Goal: Information Seeking & Learning: Learn about a topic

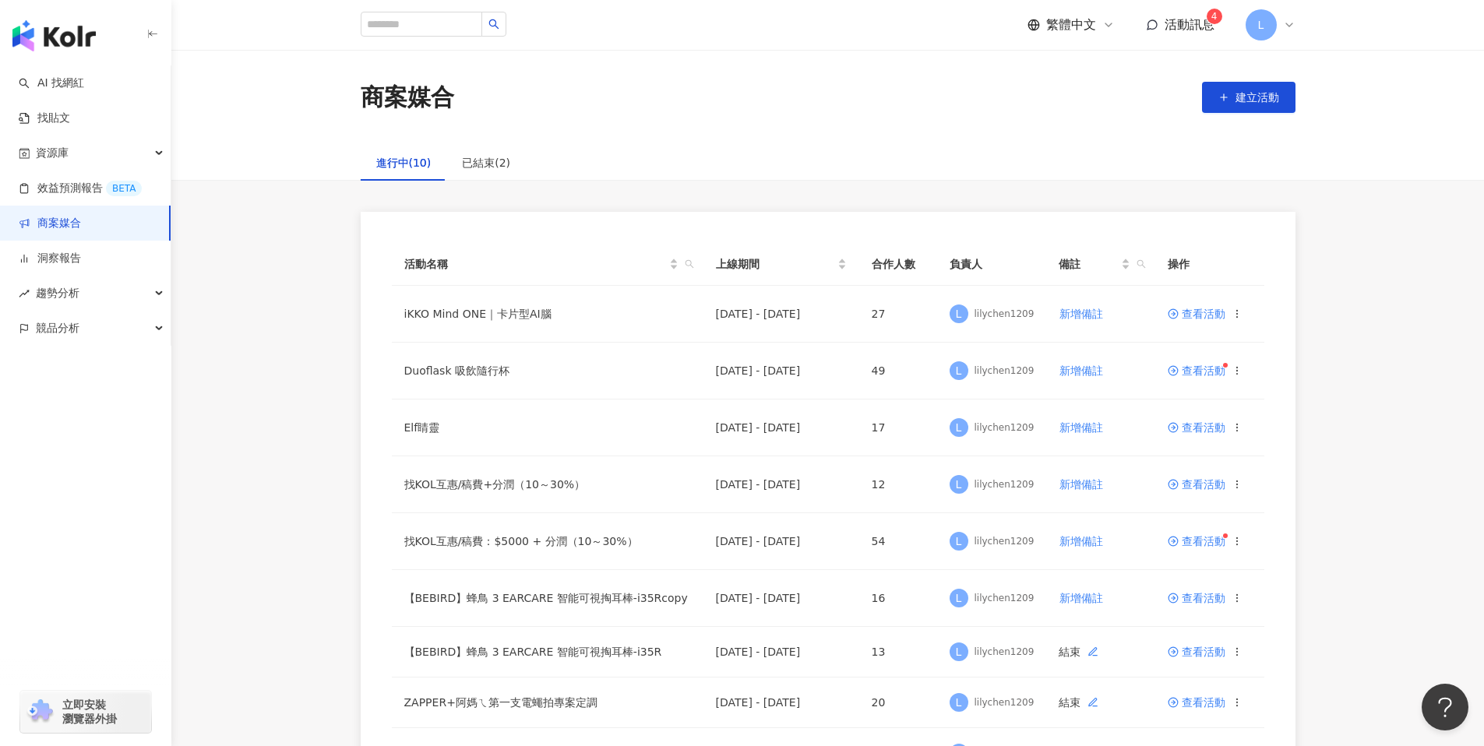
click at [108, 40] on div "button" at bounding box center [85, 32] width 171 height 65
click at [83, 41] on img "button" at bounding box center [53, 35] width 83 height 31
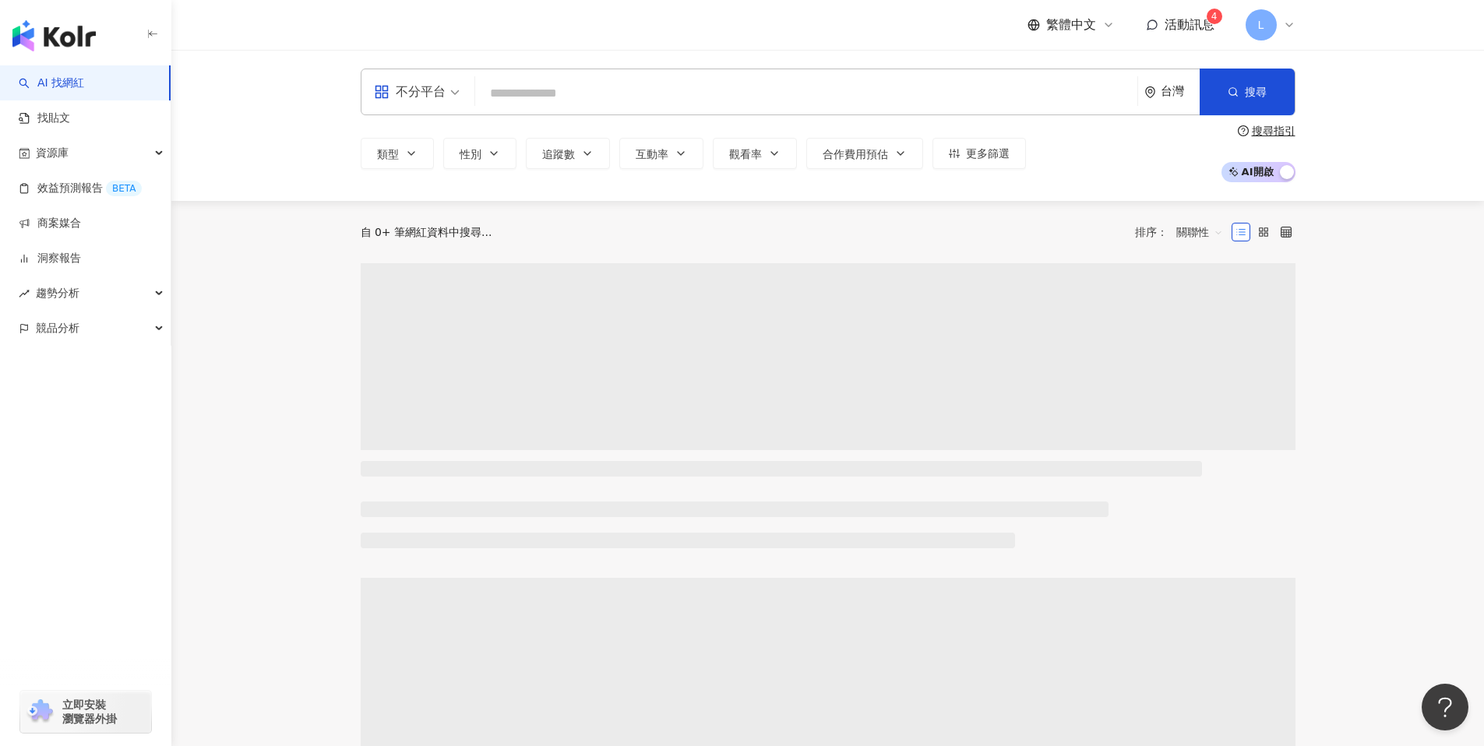
click at [512, 103] on input "search" at bounding box center [806, 94] width 650 height 30
type input "**********"
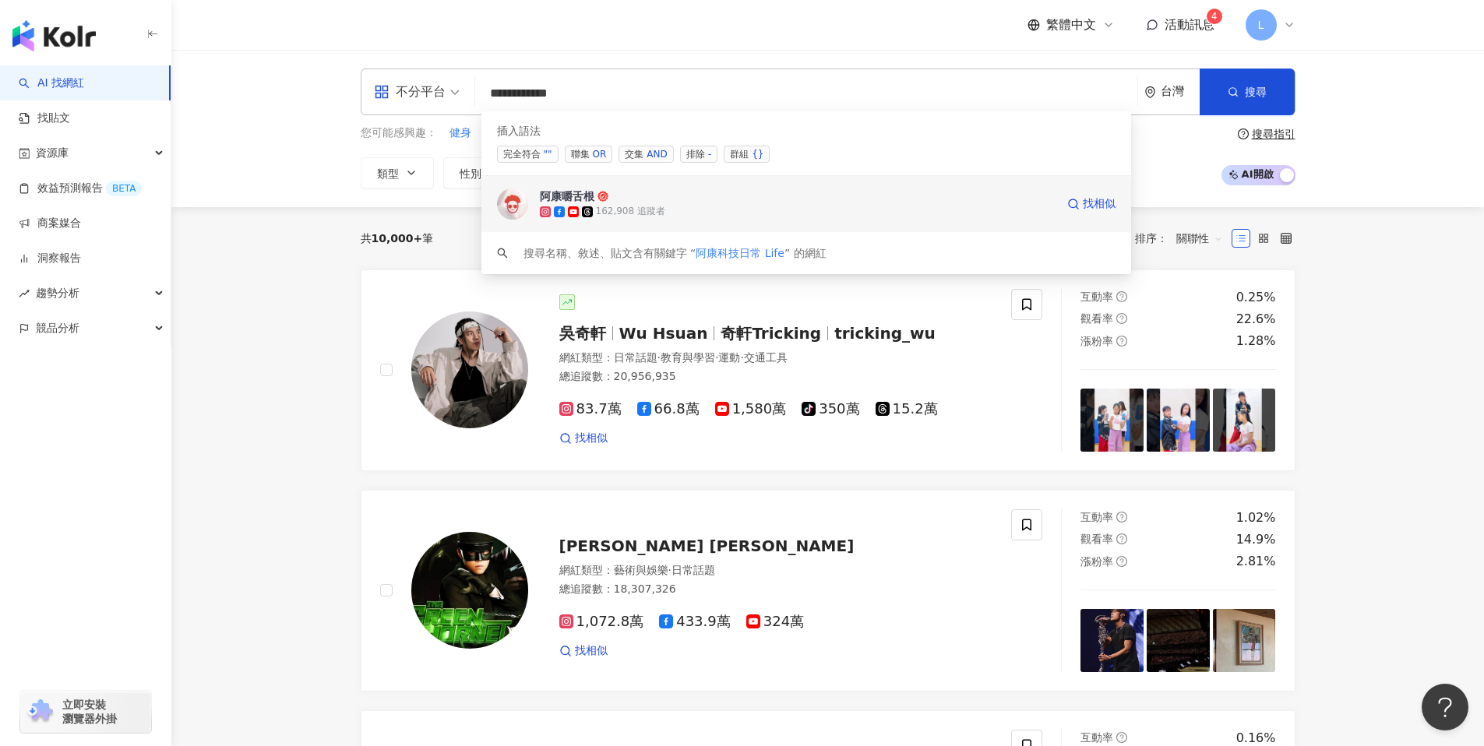
click at [637, 220] on div "阿康嚼舌根 162,908 追蹤者 找相似" at bounding box center [806, 204] width 650 height 56
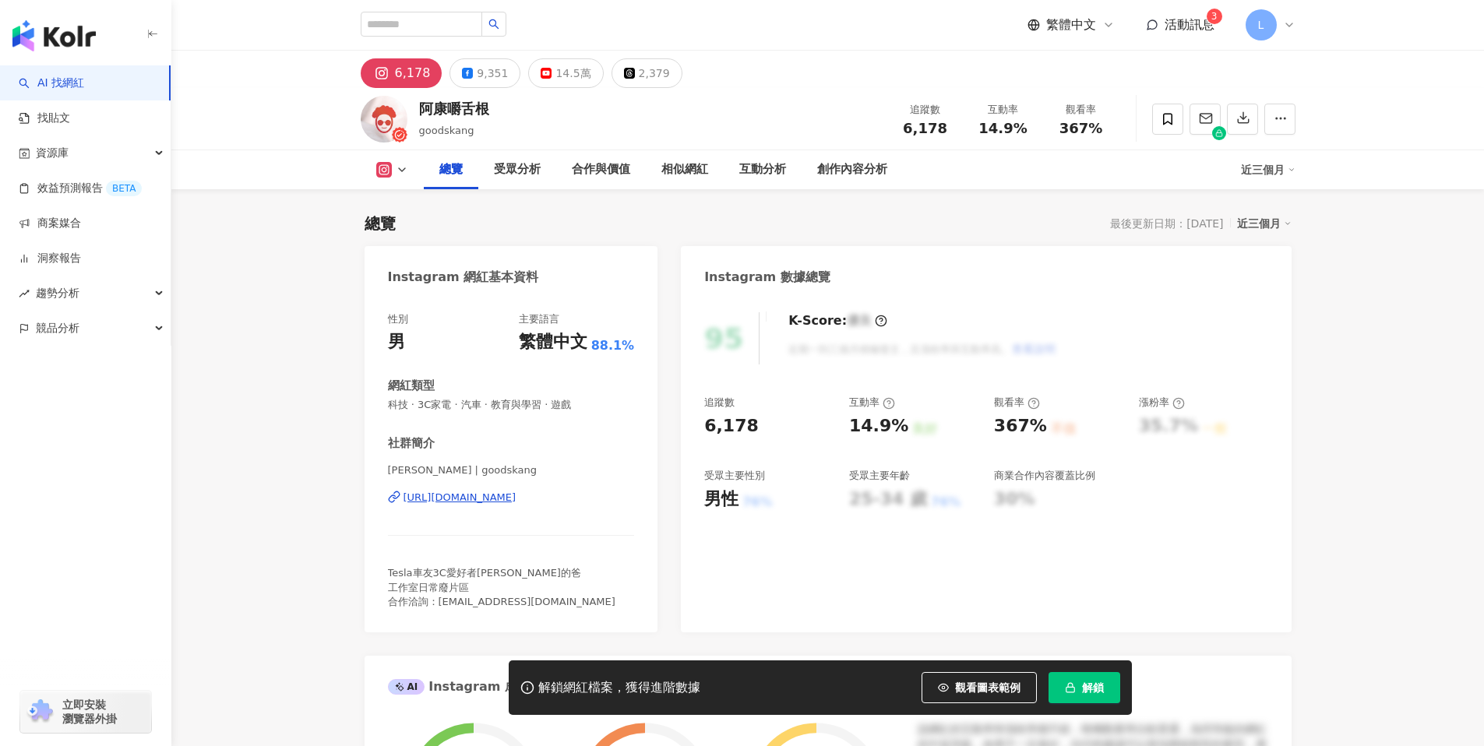
click at [1109, 693] on button "解鎖" at bounding box center [1085, 687] width 72 height 31
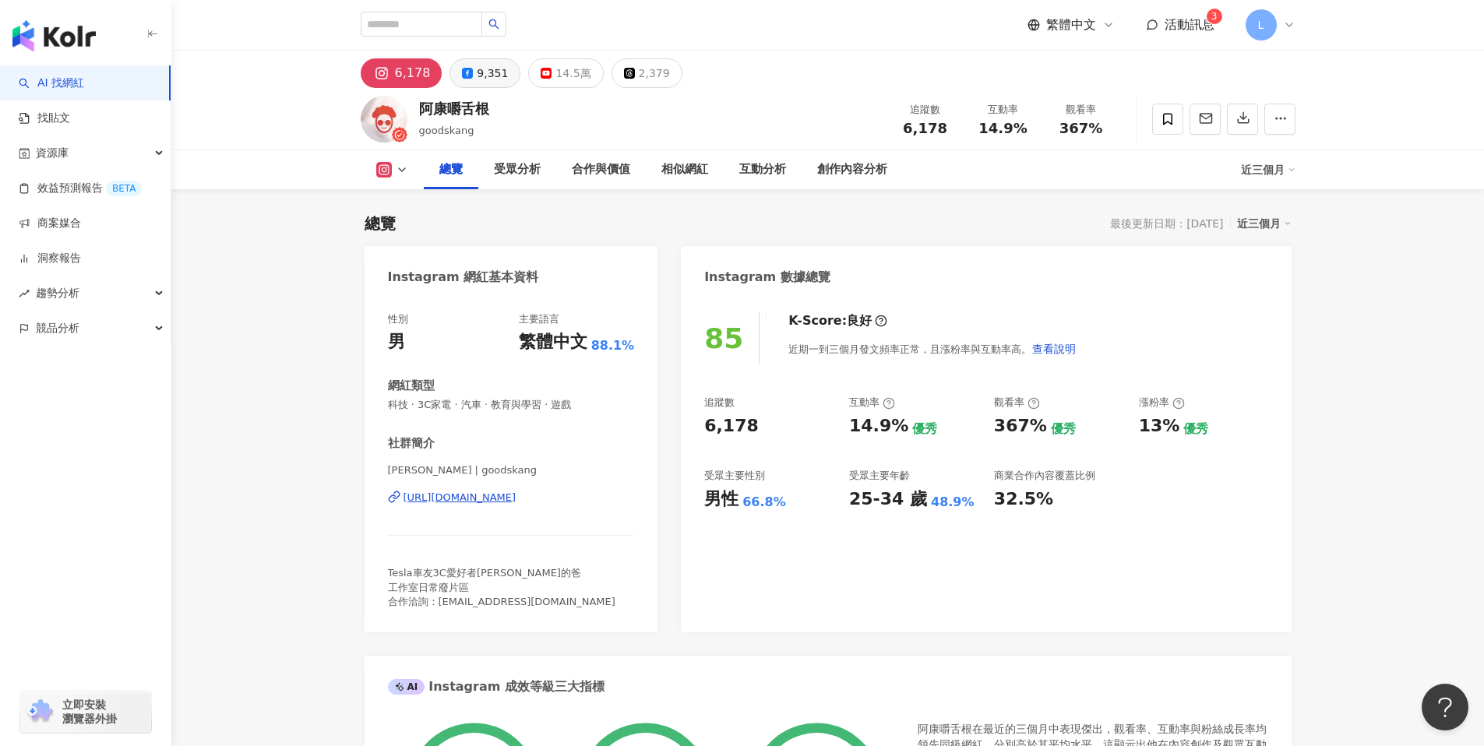
click at [466, 71] on icon at bounding box center [467, 73] width 11 height 11
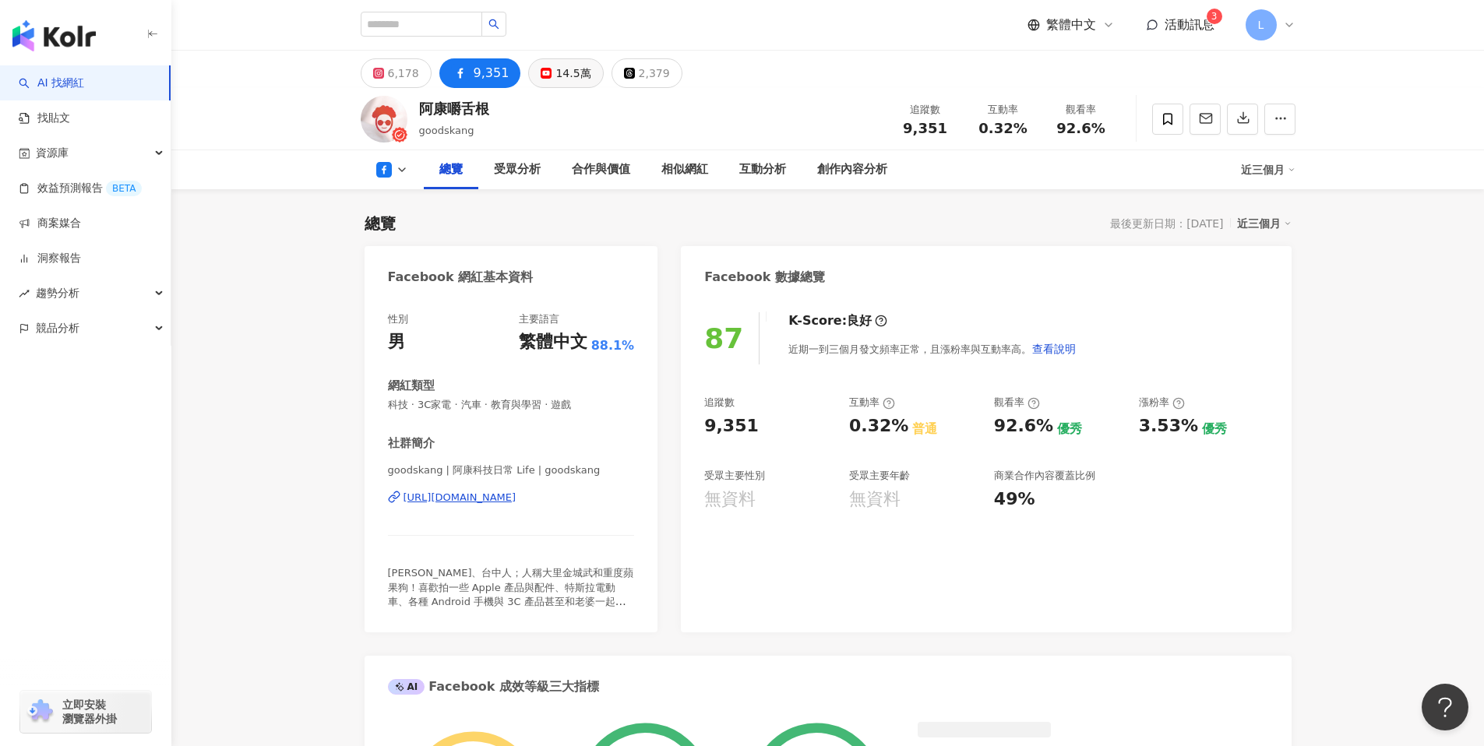
click at [542, 74] on rect at bounding box center [546, 73] width 9 height 6
click at [565, 82] on div "14.5萬" at bounding box center [573, 73] width 35 height 22
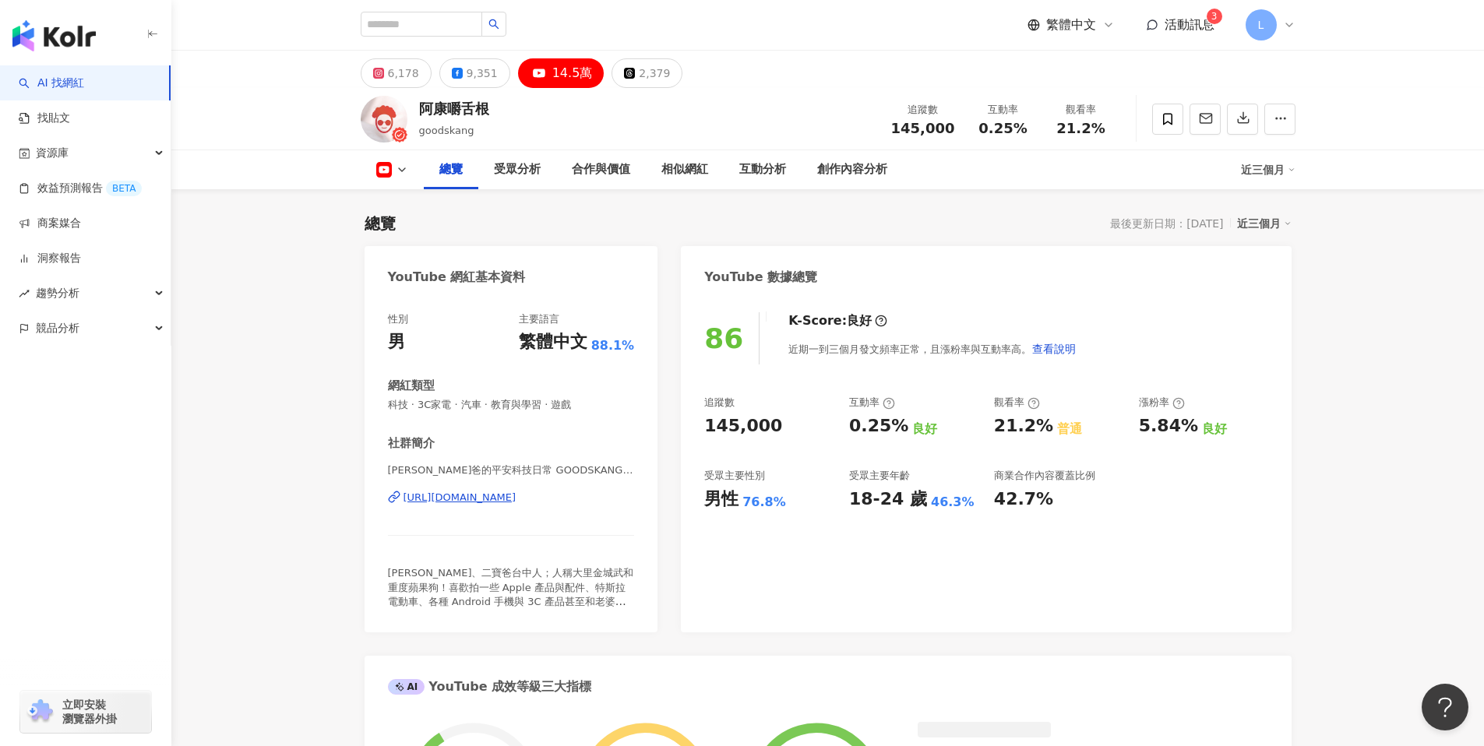
click at [570, 78] on div "14.5萬" at bounding box center [572, 73] width 41 height 22
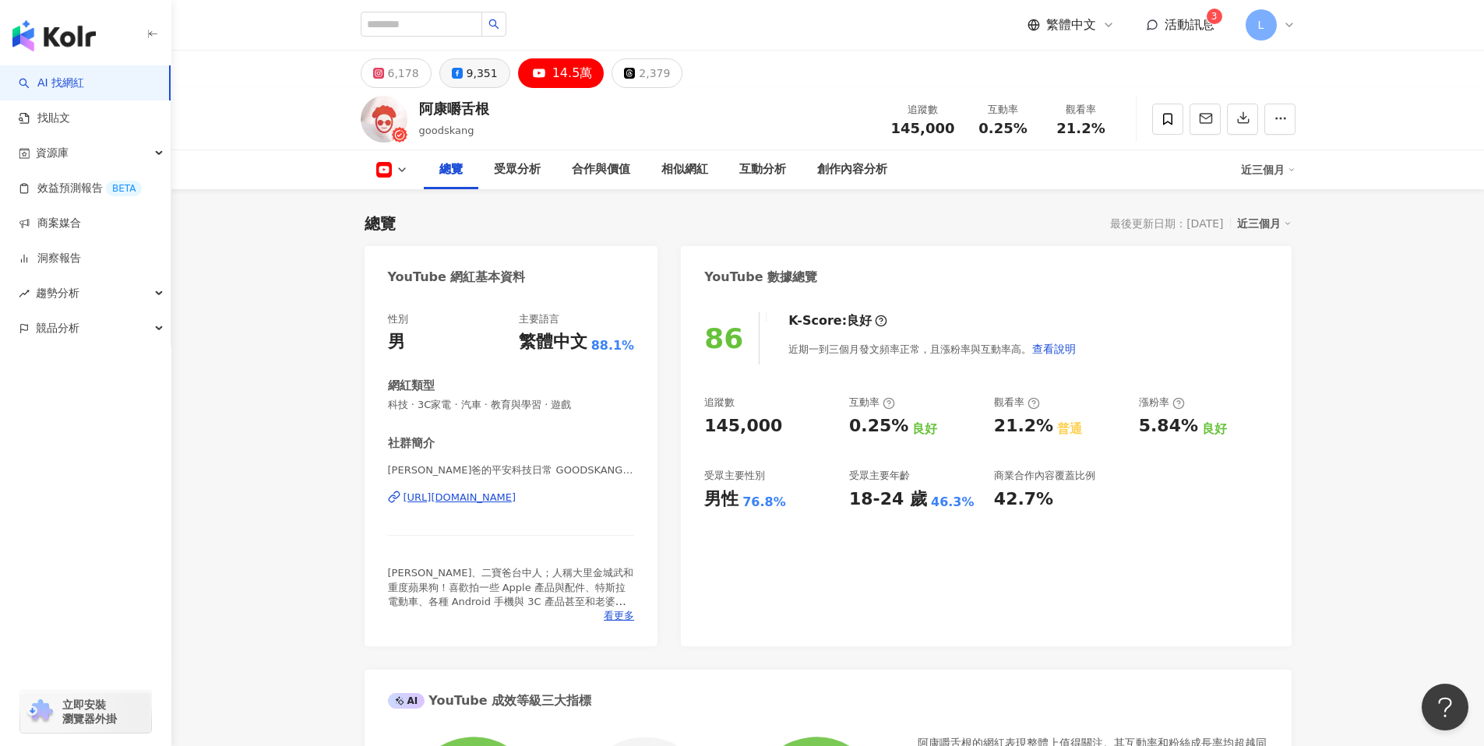
click at [469, 71] on div "9,351" at bounding box center [482, 73] width 31 height 22
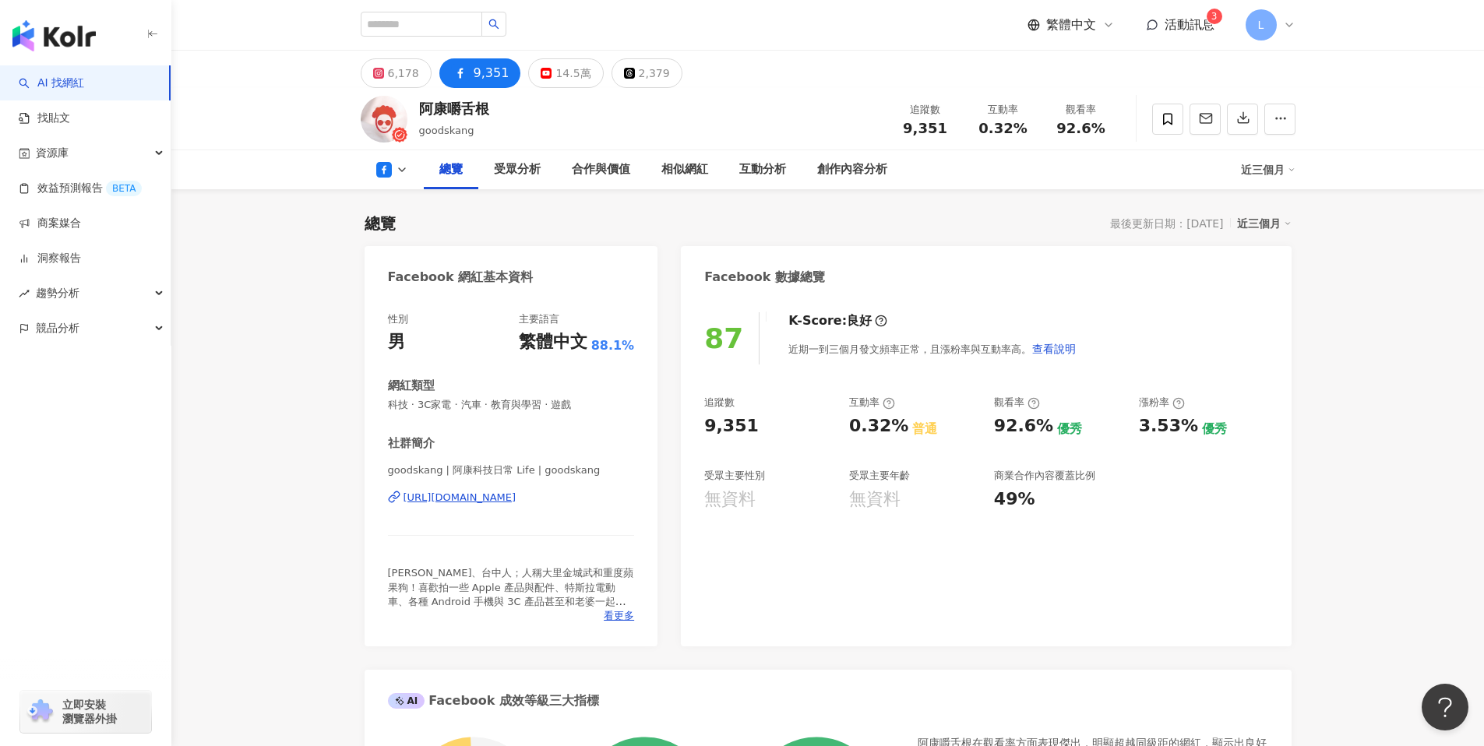
click at [404, 67] on div "6,178" at bounding box center [403, 73] width 31 height 22
click at [397, 70] on div "6,178" at bounding box center [403, 73] width 31 height 22
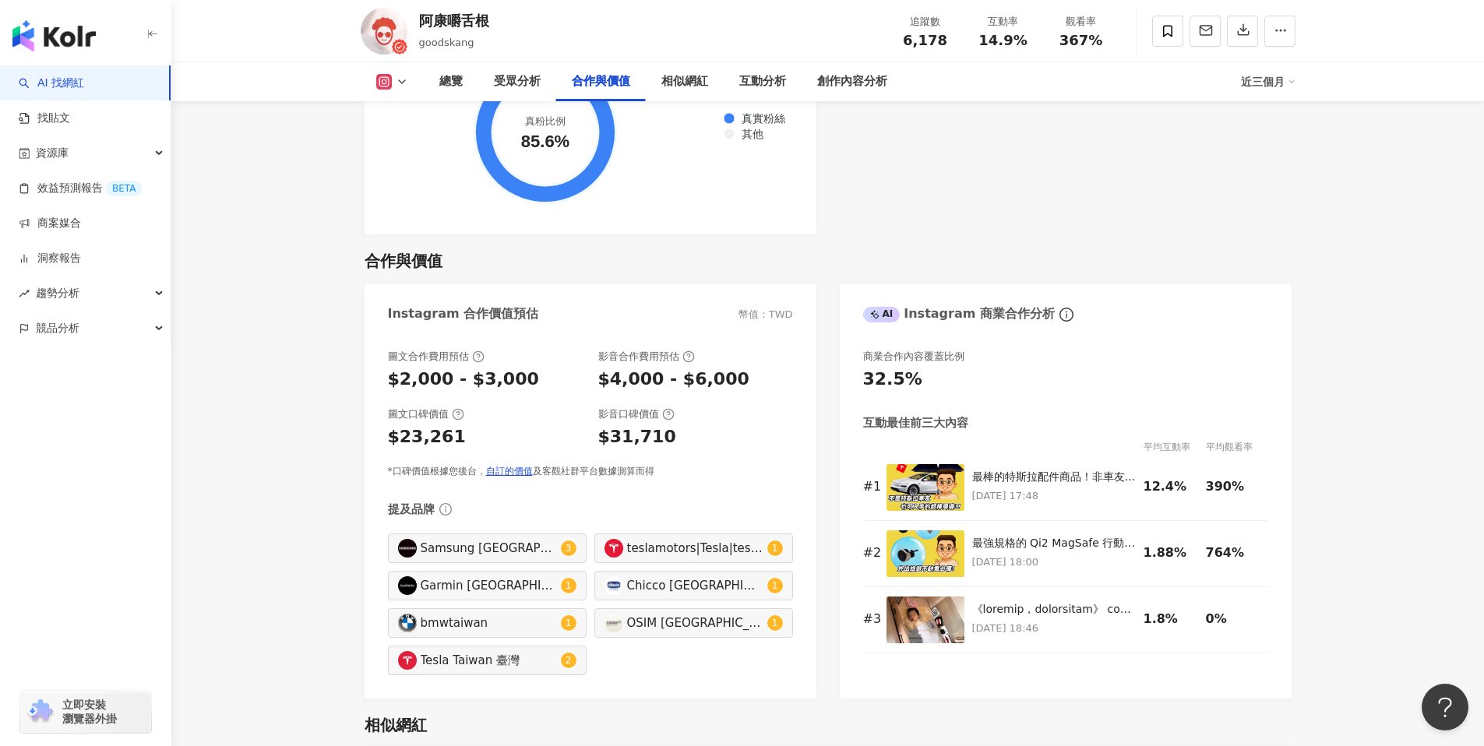
scroll to position [1928, 0]
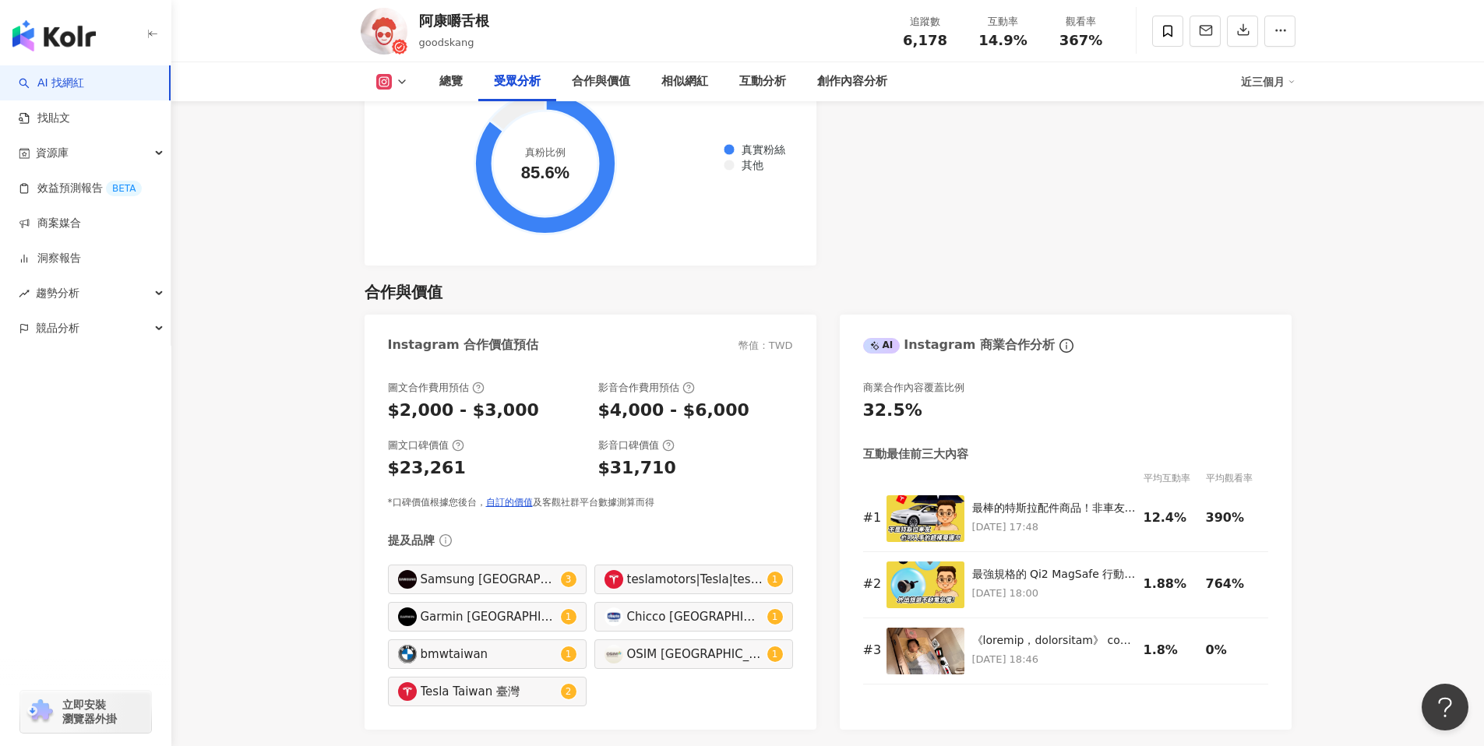
click at [400, 76] on icon at bounding box center [402, 82] width 12 height 12
click at [430, 178] on button "YouTube" at bounding box center [416, 182] width 93 height 22
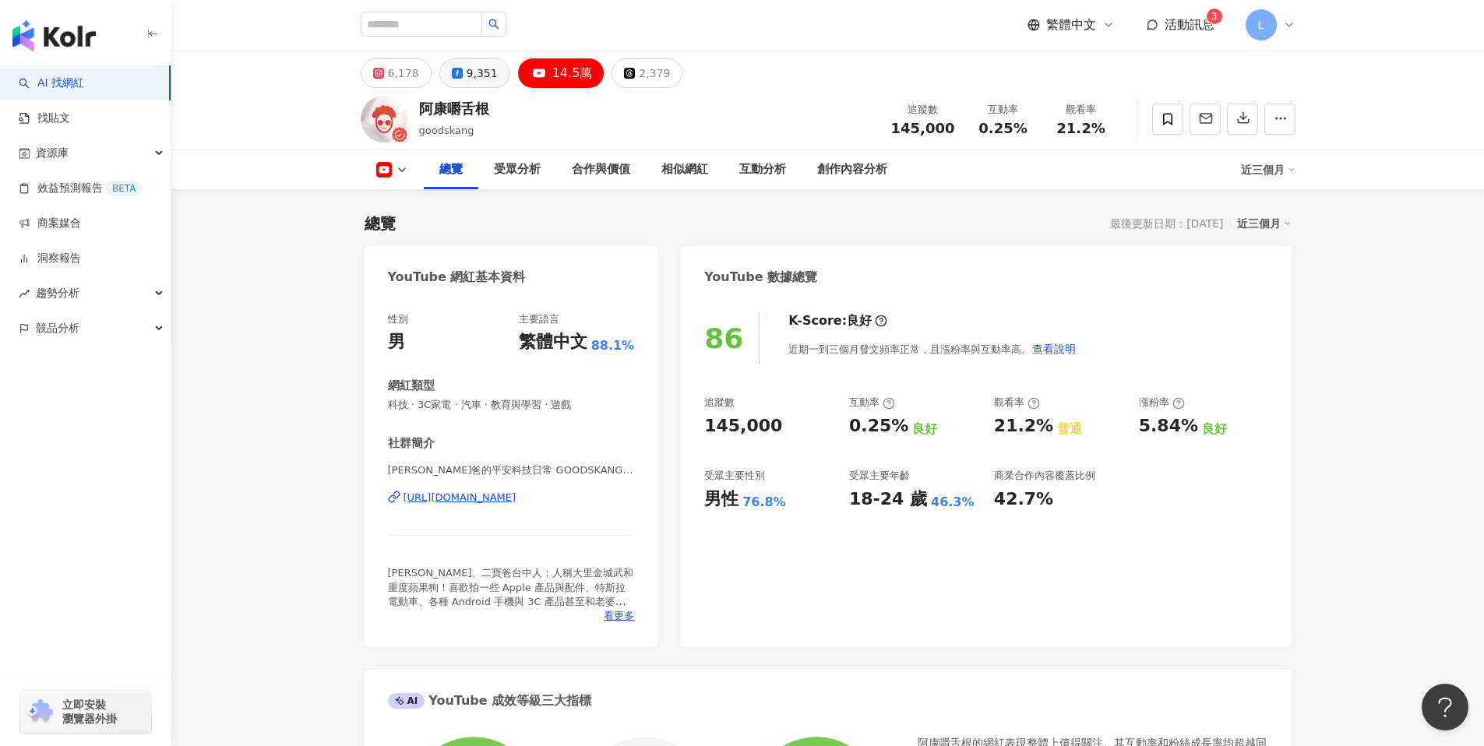
click at [449, 80] on button "9,351" at bounding box center [474, 73] width 71 height 30
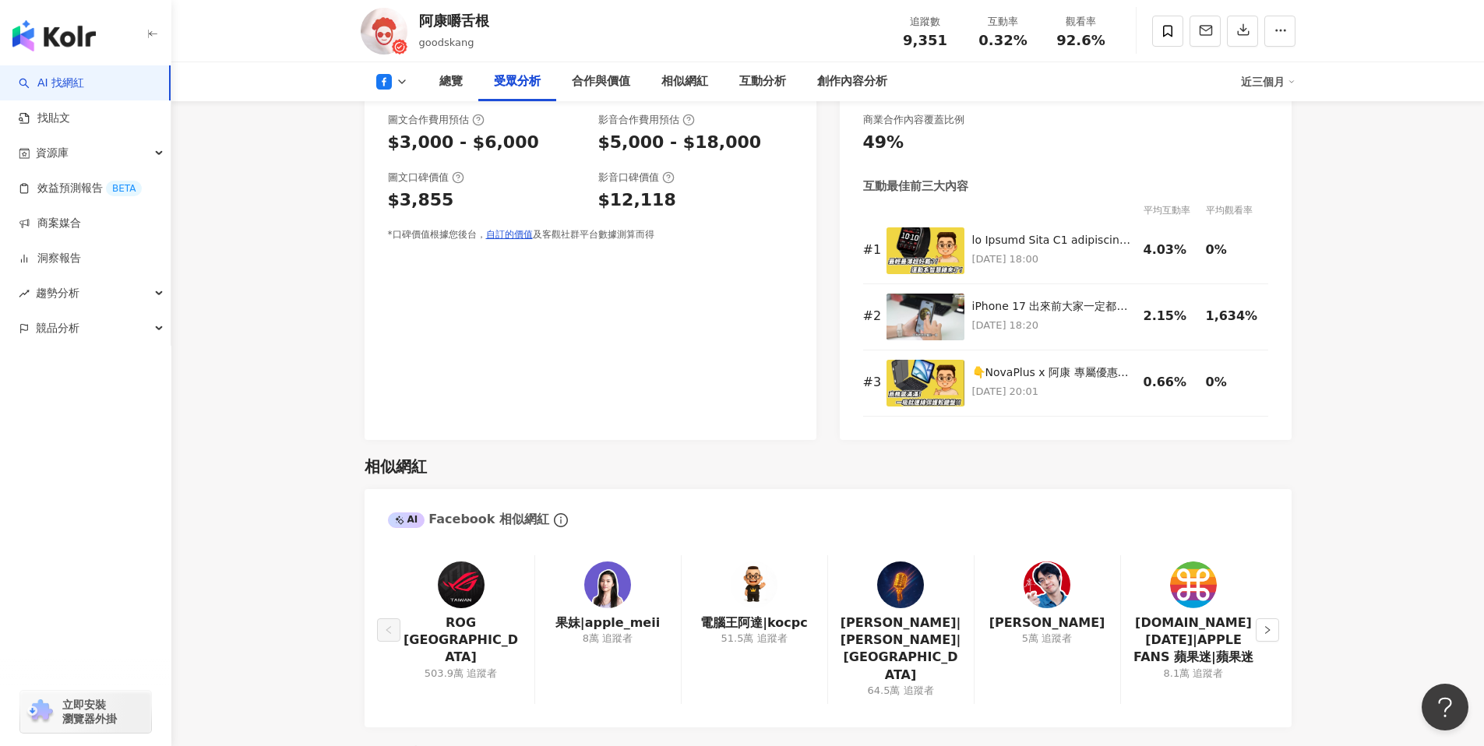
scroll to position [1403, 0]
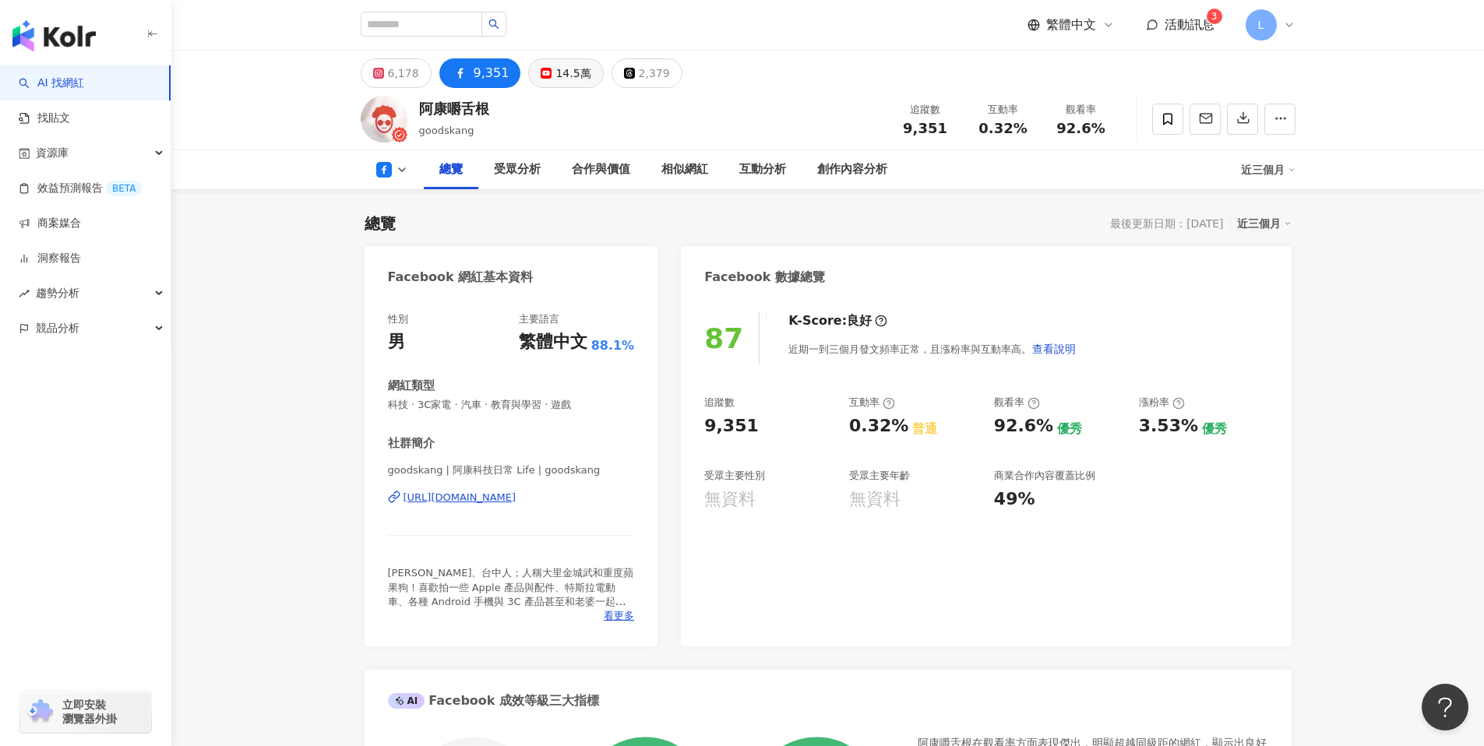
click at [577, 86] on button "14.5萬" at bounding box center [565, 73] width 75 height 30
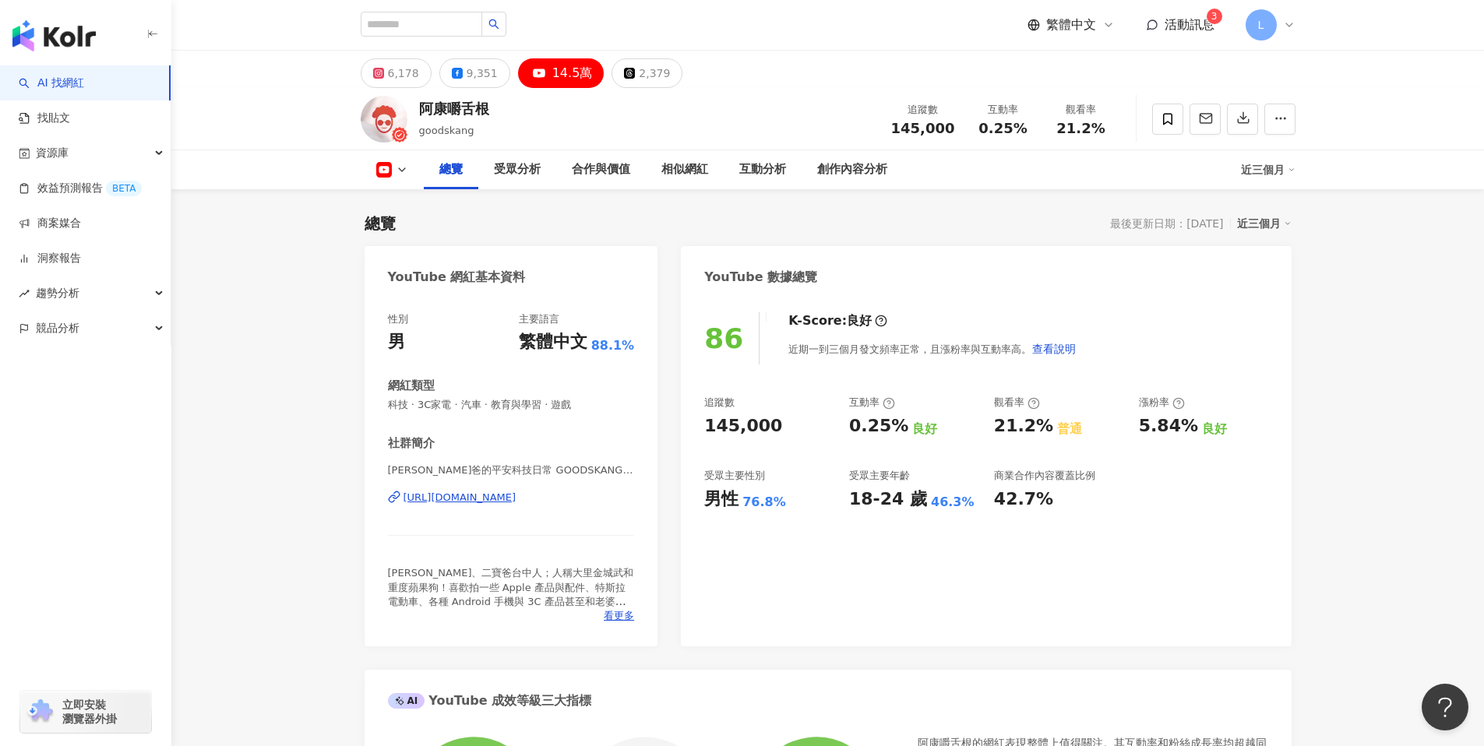
click at [467, 90] on div "阿康嚼舌根 goodskang 追蹤數 145,000 互動率 0.25% 觀看率 21.2%" at bounding box center [828, 119] width 997 height 62
click at [473, 81] on div "9,351" at bounding box center [482, 73] width 31 height 22
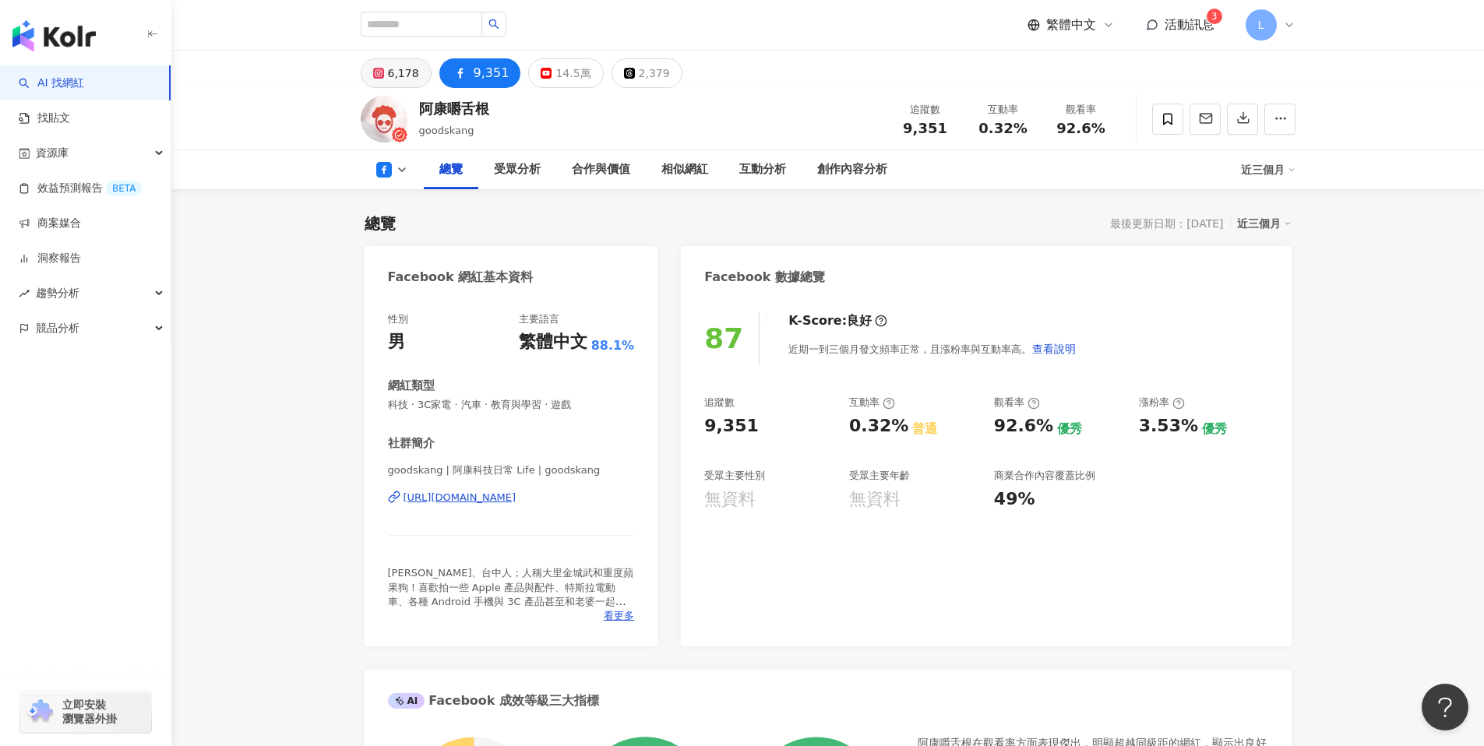
click at [383, 72] on icon at bounding box center [378, 73] width 11 height 11
click at [536, 83] on button "14.5萬" at bounding box center [565, 73] width 75 height 30
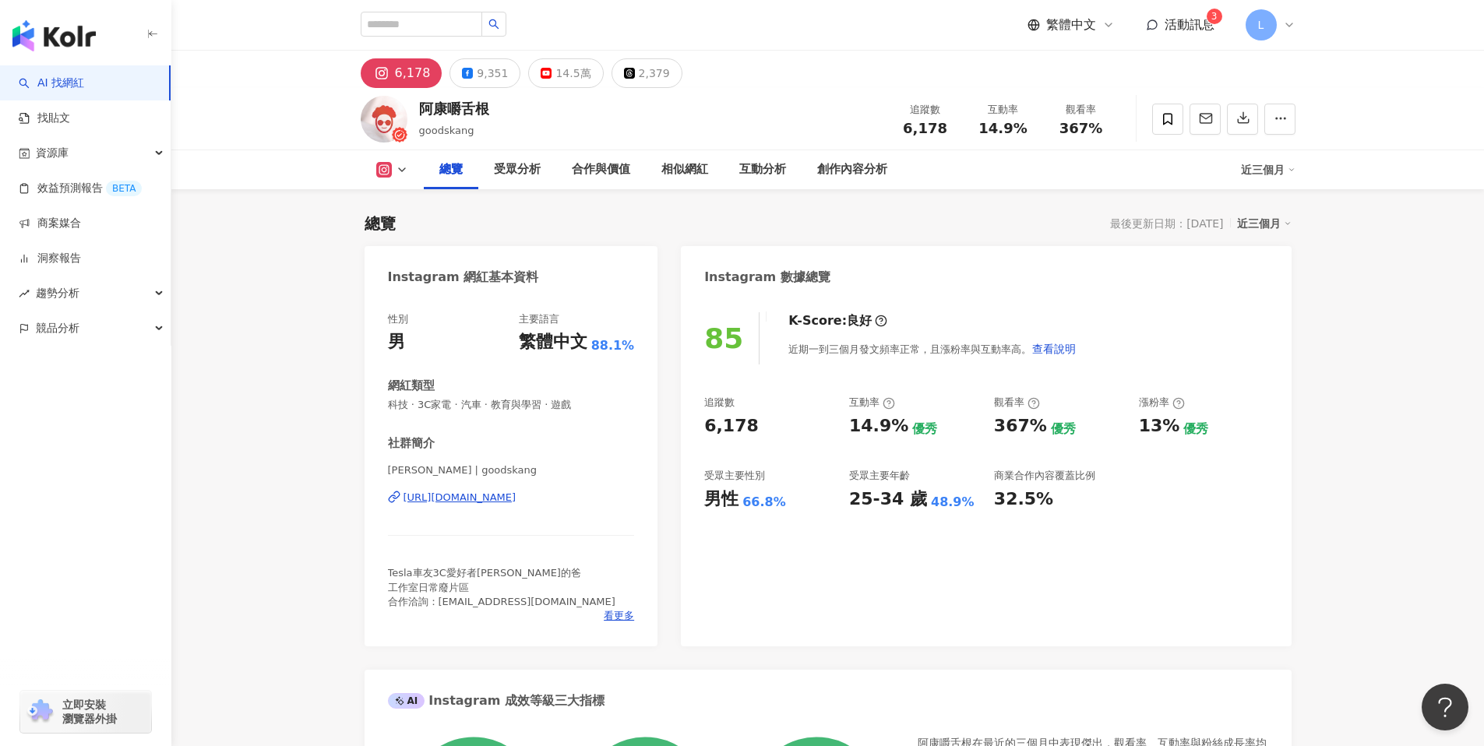
click at [541, 69] on icon at bounding box center [546, 73] width 11 height 11
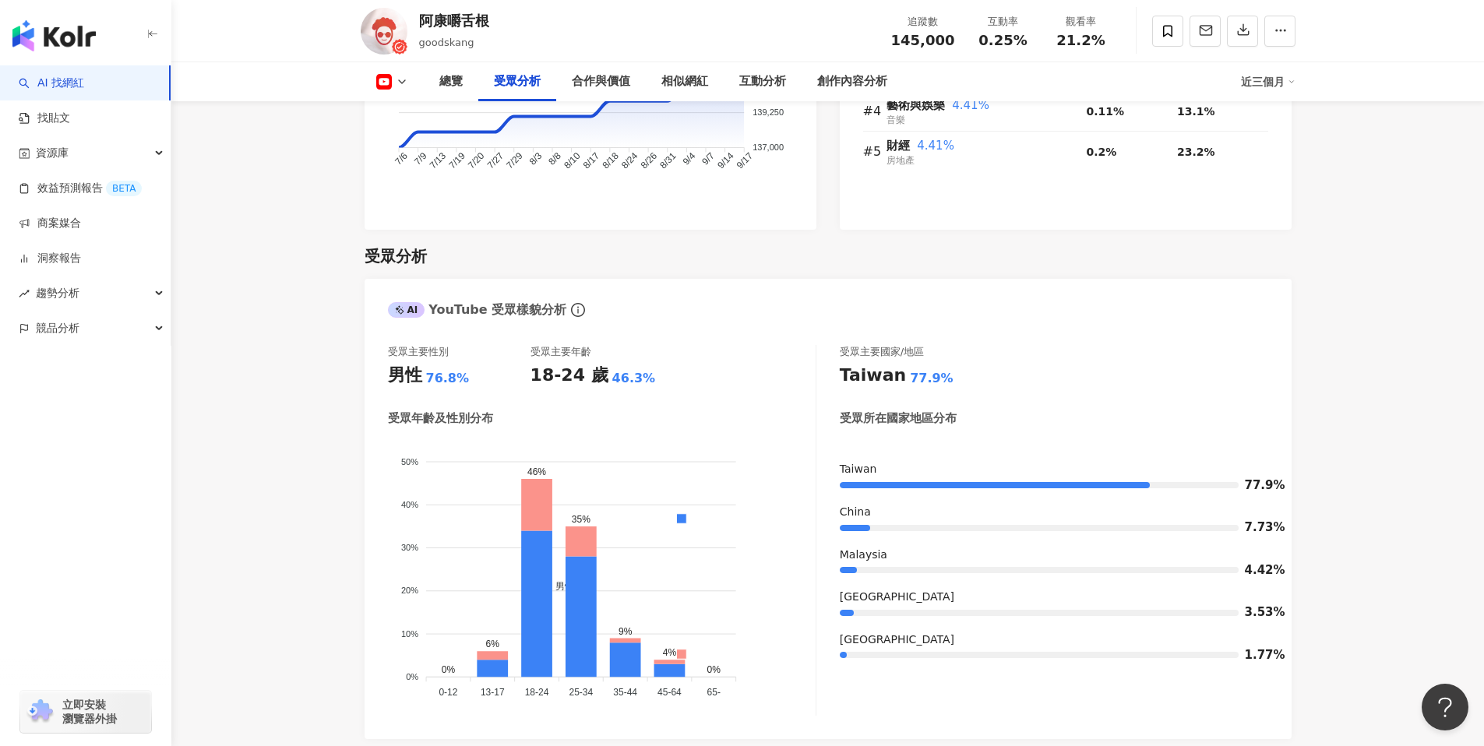
scroll to position [1631, 0]
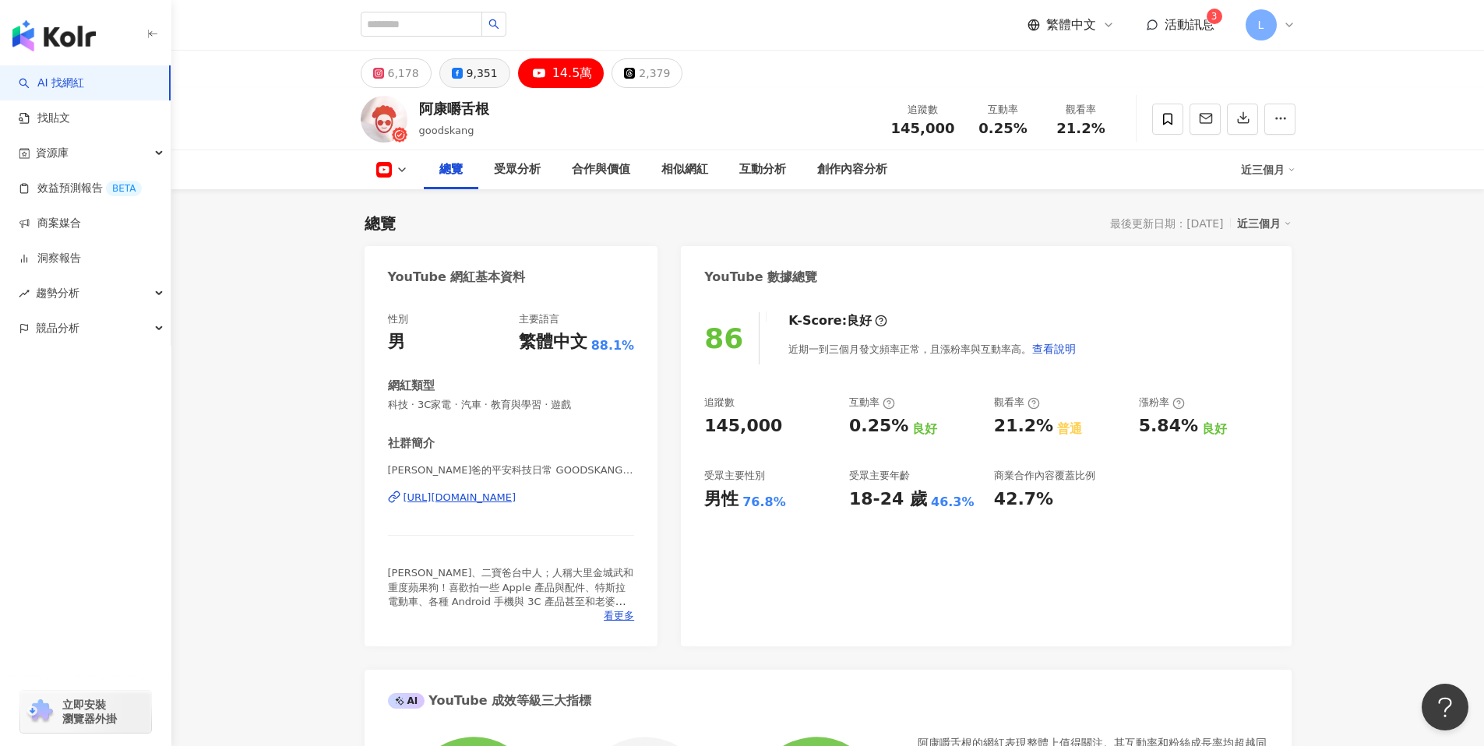
click at [473, 76] on div "9,351" at bounding box center [482, 73] width 31 height 22
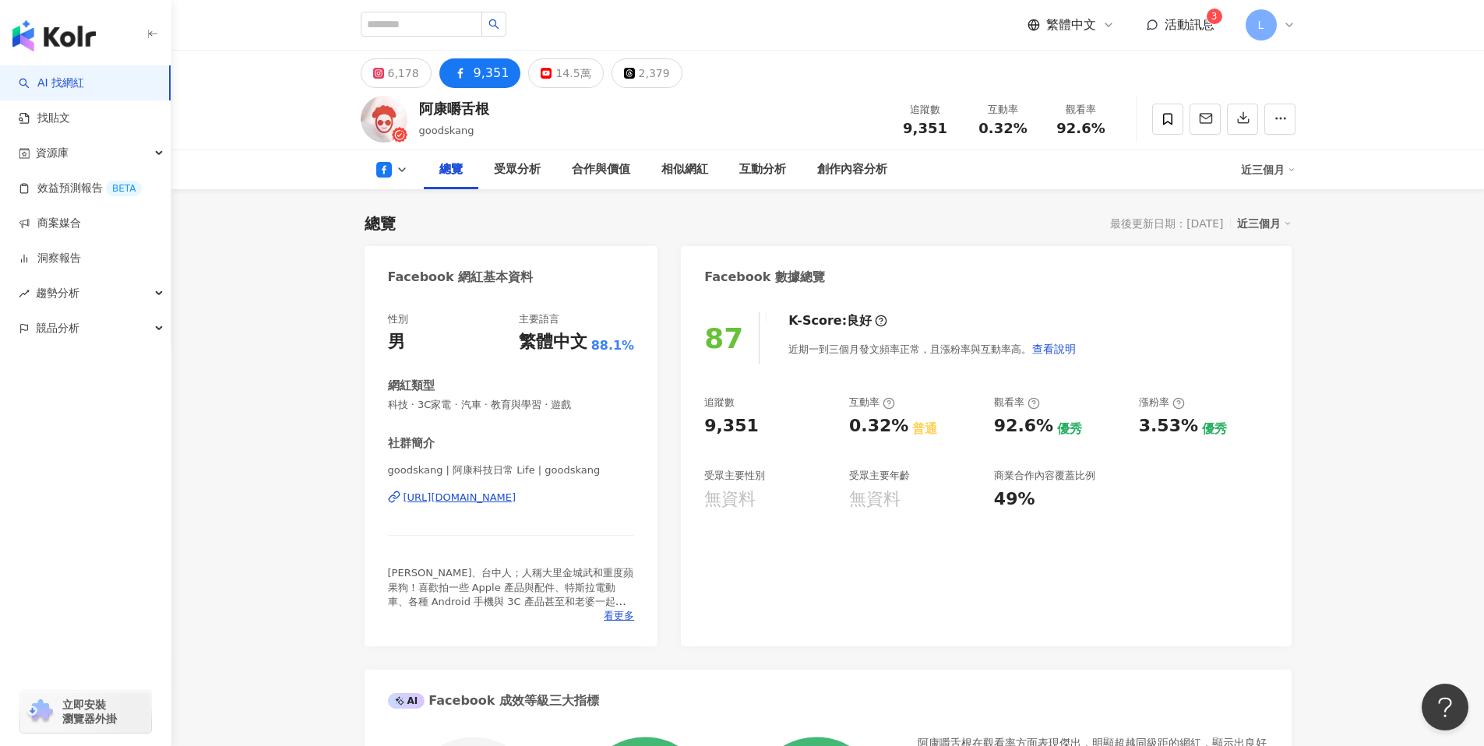
scroll to position [1366, 0]
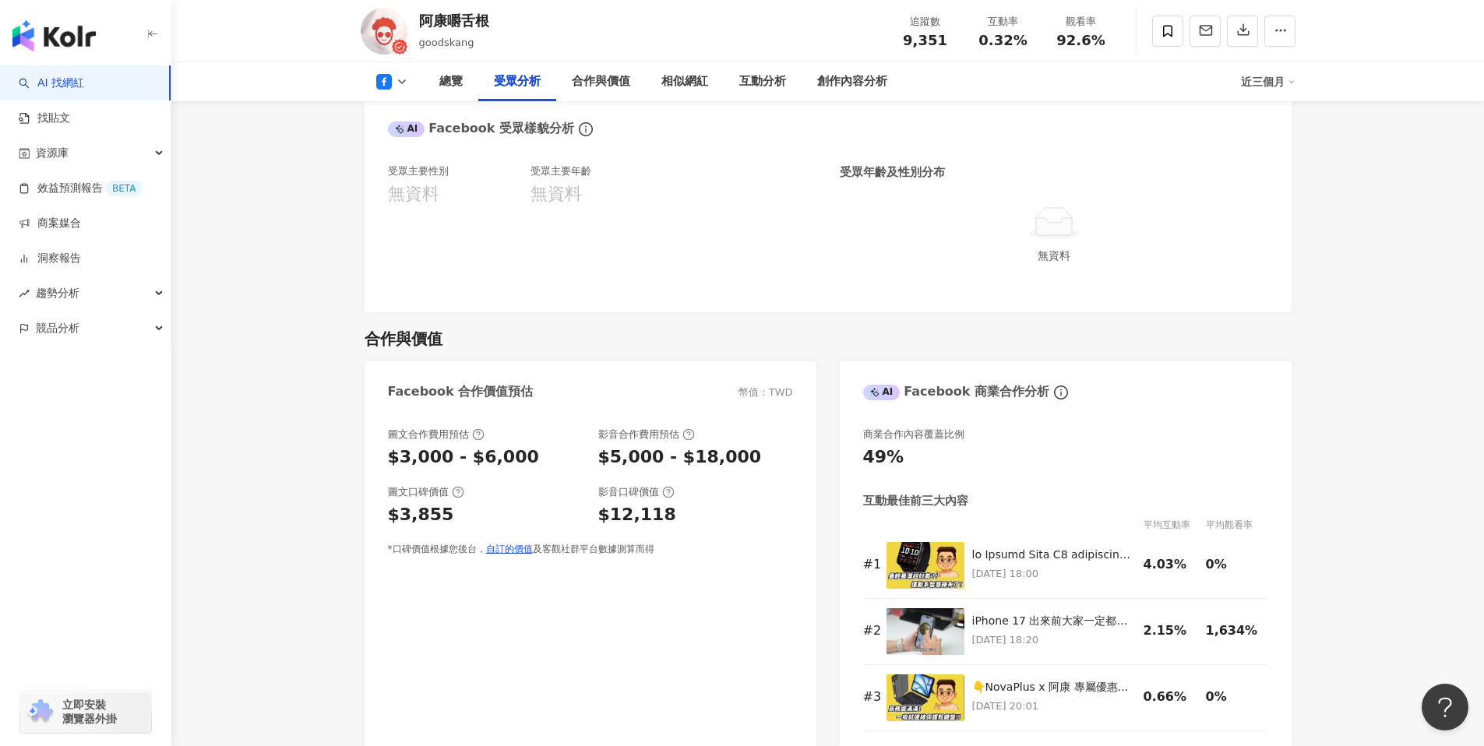
click at [548, 79] on div "受眾分析" at bounding box center [517, 81] width 78 height 39
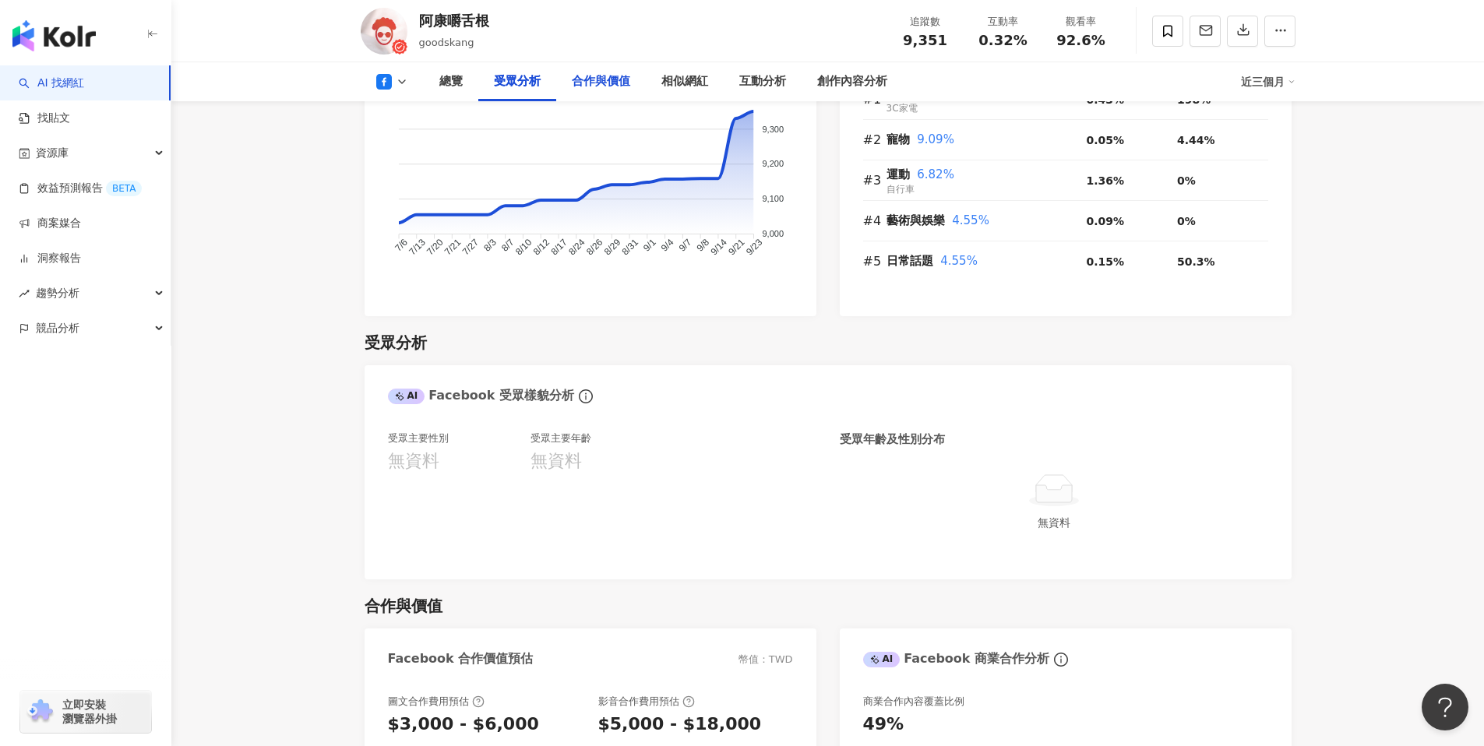
click at [559, 76] on div "合作與價值" at bounding box center [601, 81] width 90 height 39
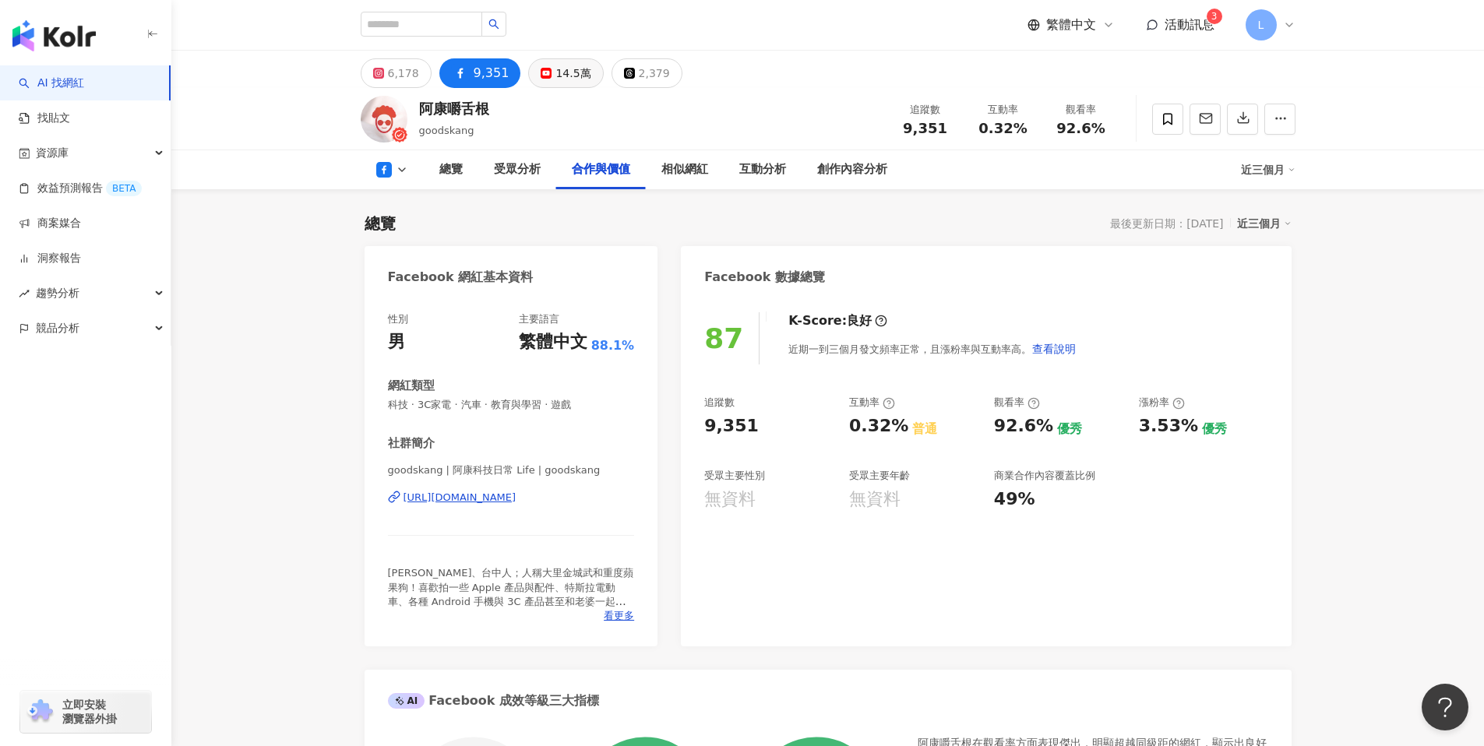
click at [541, 64] on button "14.5萬" at bounding box center [565, 73] width 75 height 30
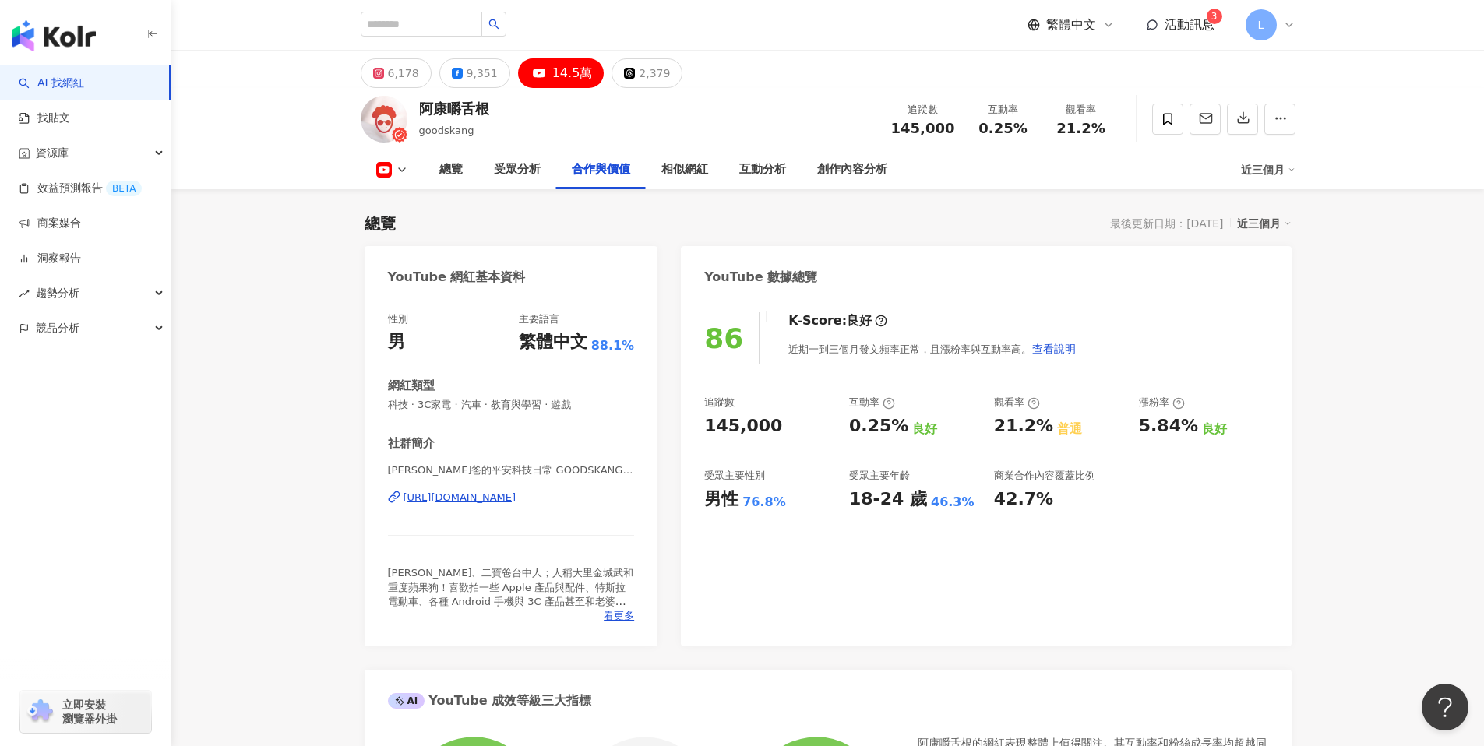
click at [386, 171] on rect at bounding box center [383, 169] width 13 height 9
click at [587, 213] on div "總覽 最後更新日期：2025/10/3 近三個月" at bounding box center [828, 224] width 927 height 22
click at [517, 491] on div "[URL][DOMAIN_NAME]" at bounding box center [460, 498] width 113 height 14
